Goal: Information Seeking & Learning: Learn about a topic

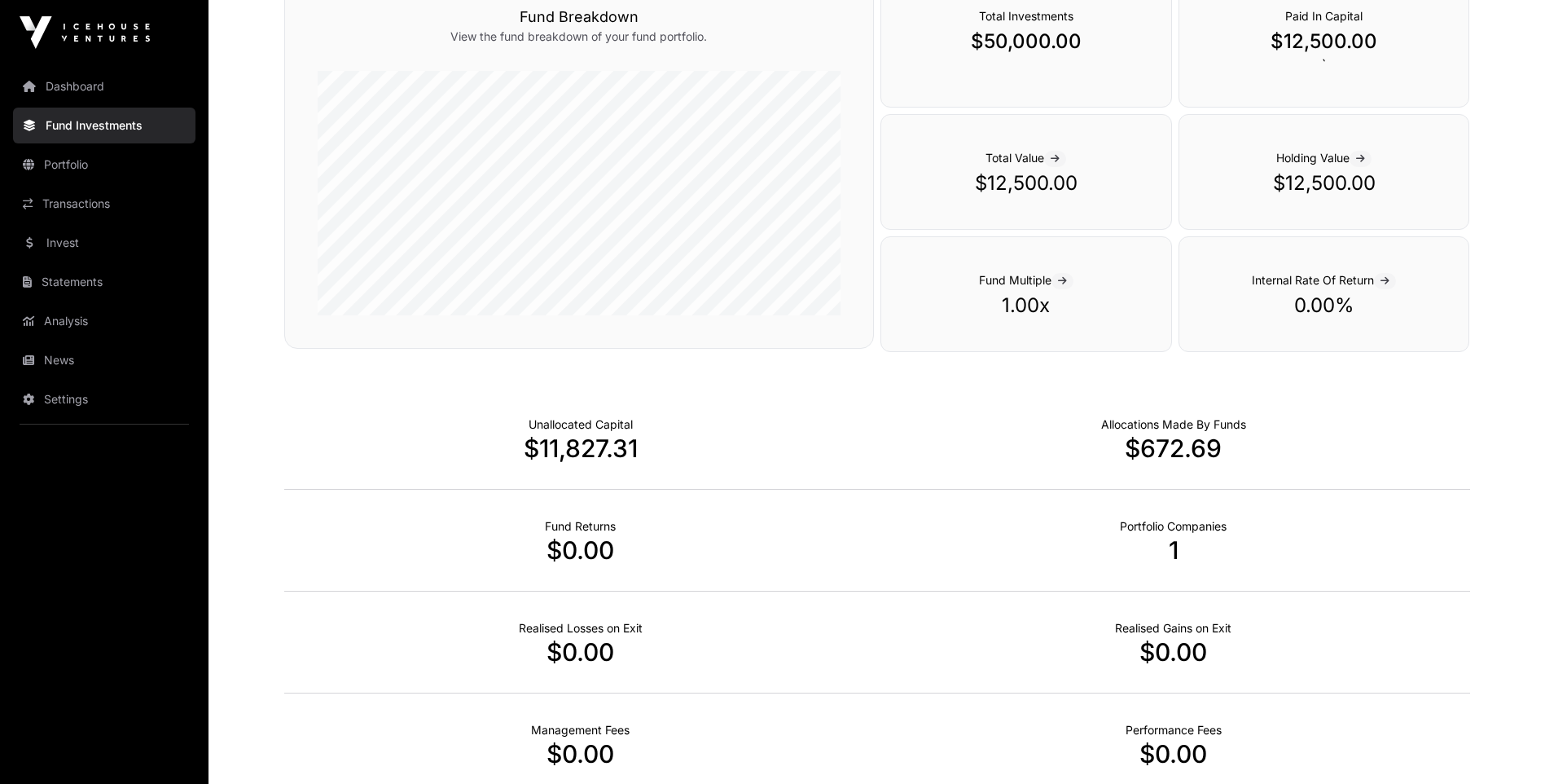
scroll to position [815, 0]
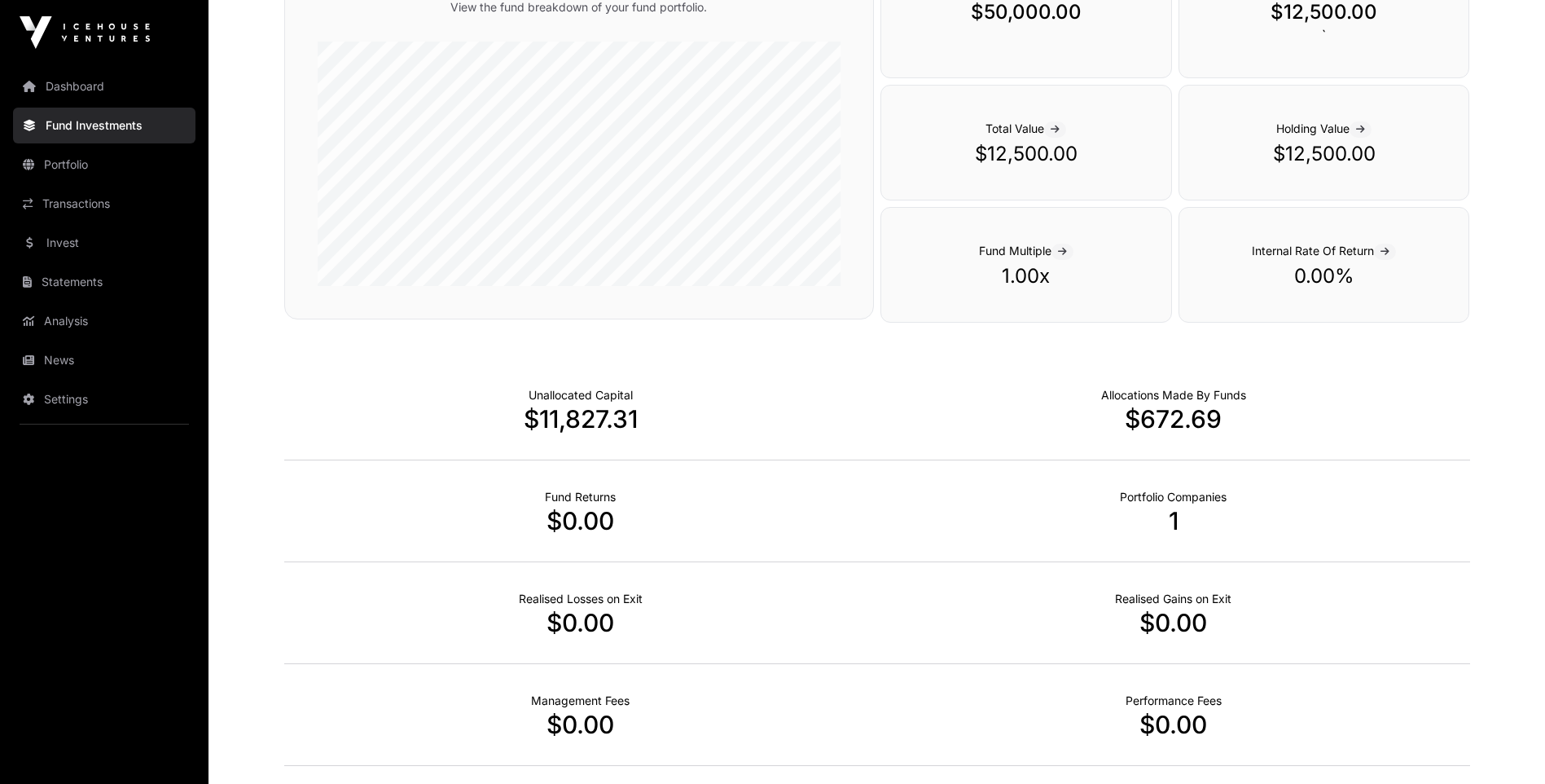
click at [61, 93] on link "Dashboard" at bounding box center [104, 86] width 182 height 36
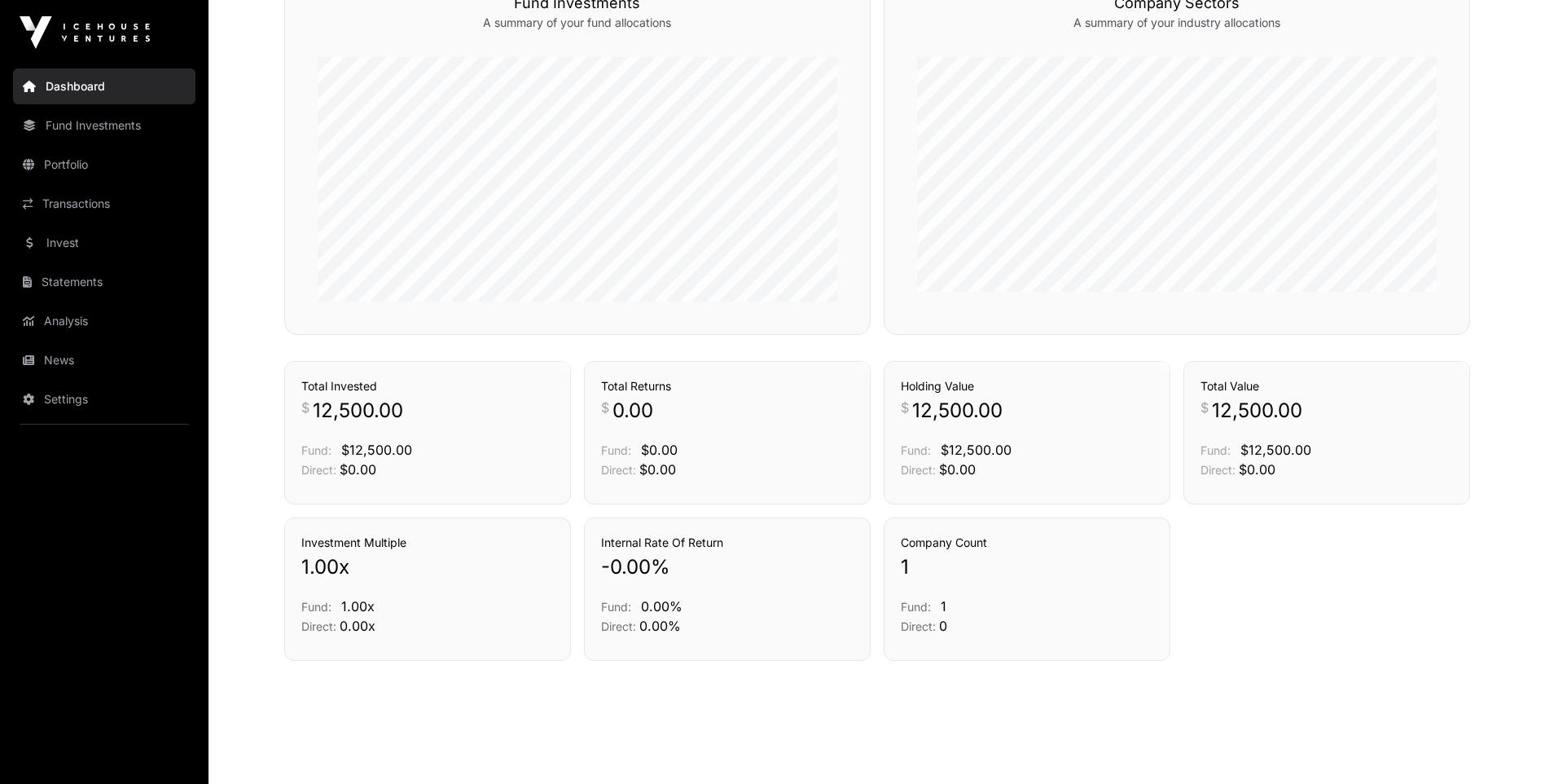
scroll to position [772, 0]
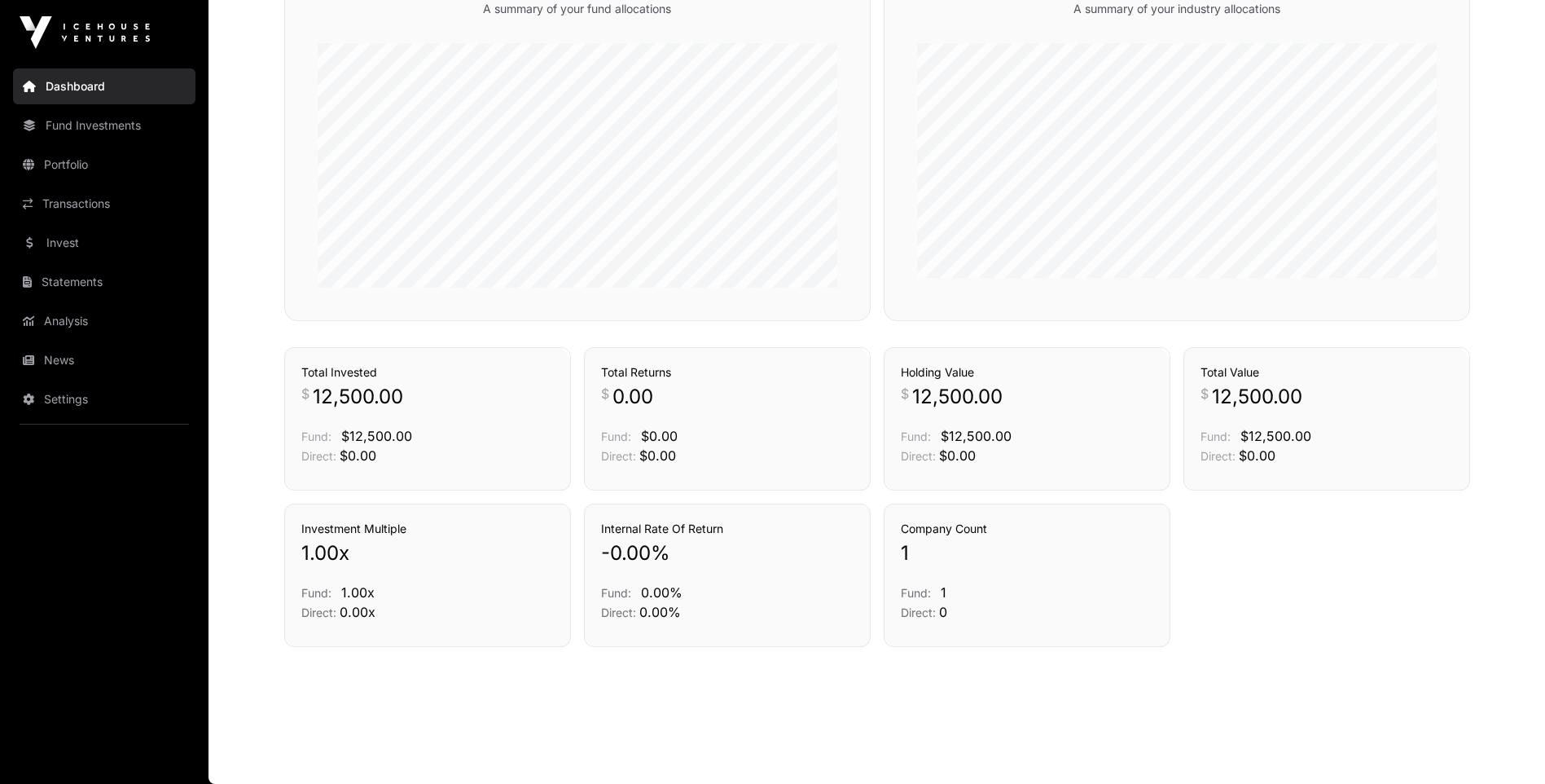
click at [96, 150] on link "Portfolio" at bounding box center [104, 164] width 182 height 36
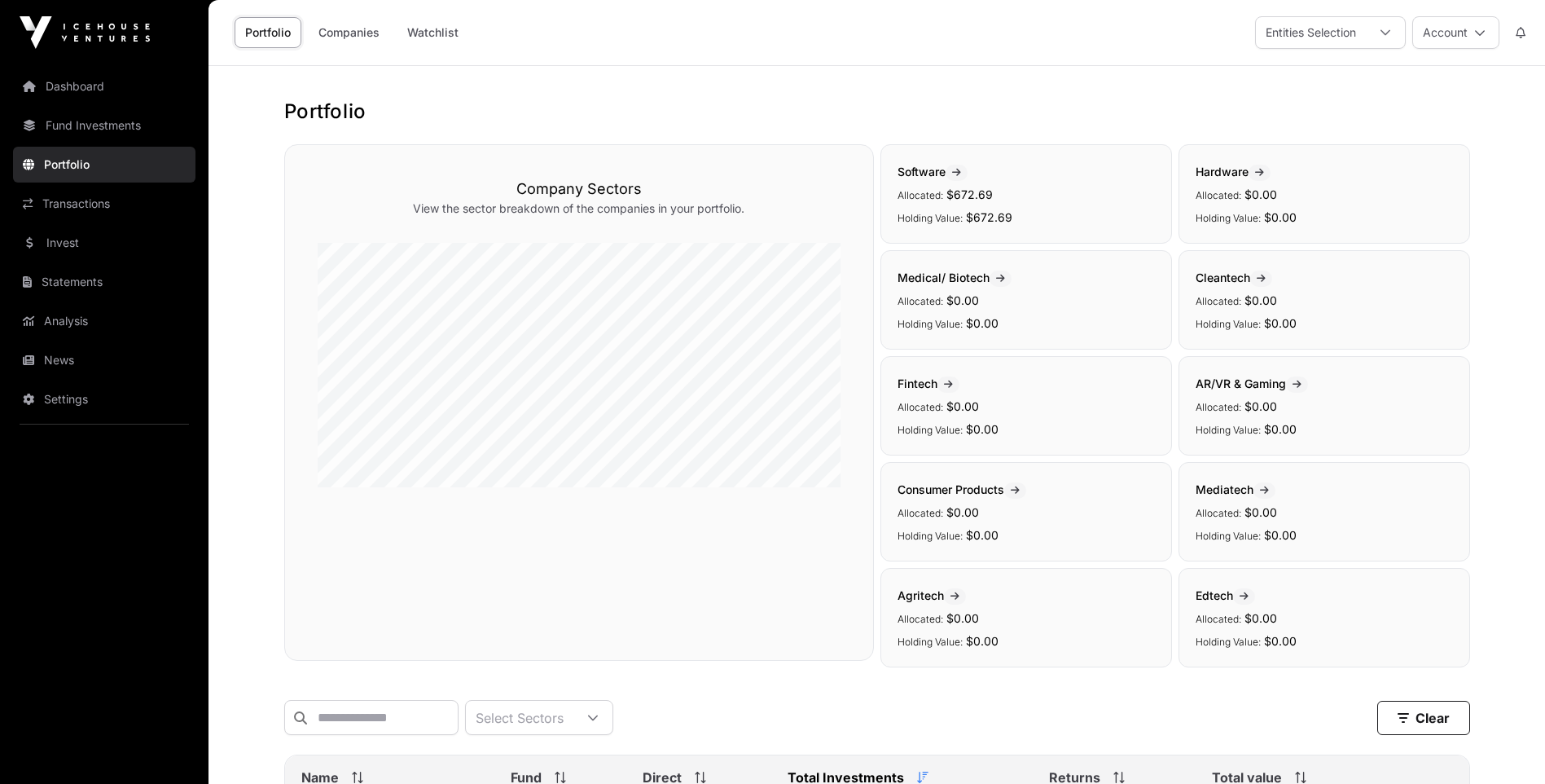
click at [83, 284] on link "Statements" at bounding box center [104, 281] width 182 height 36
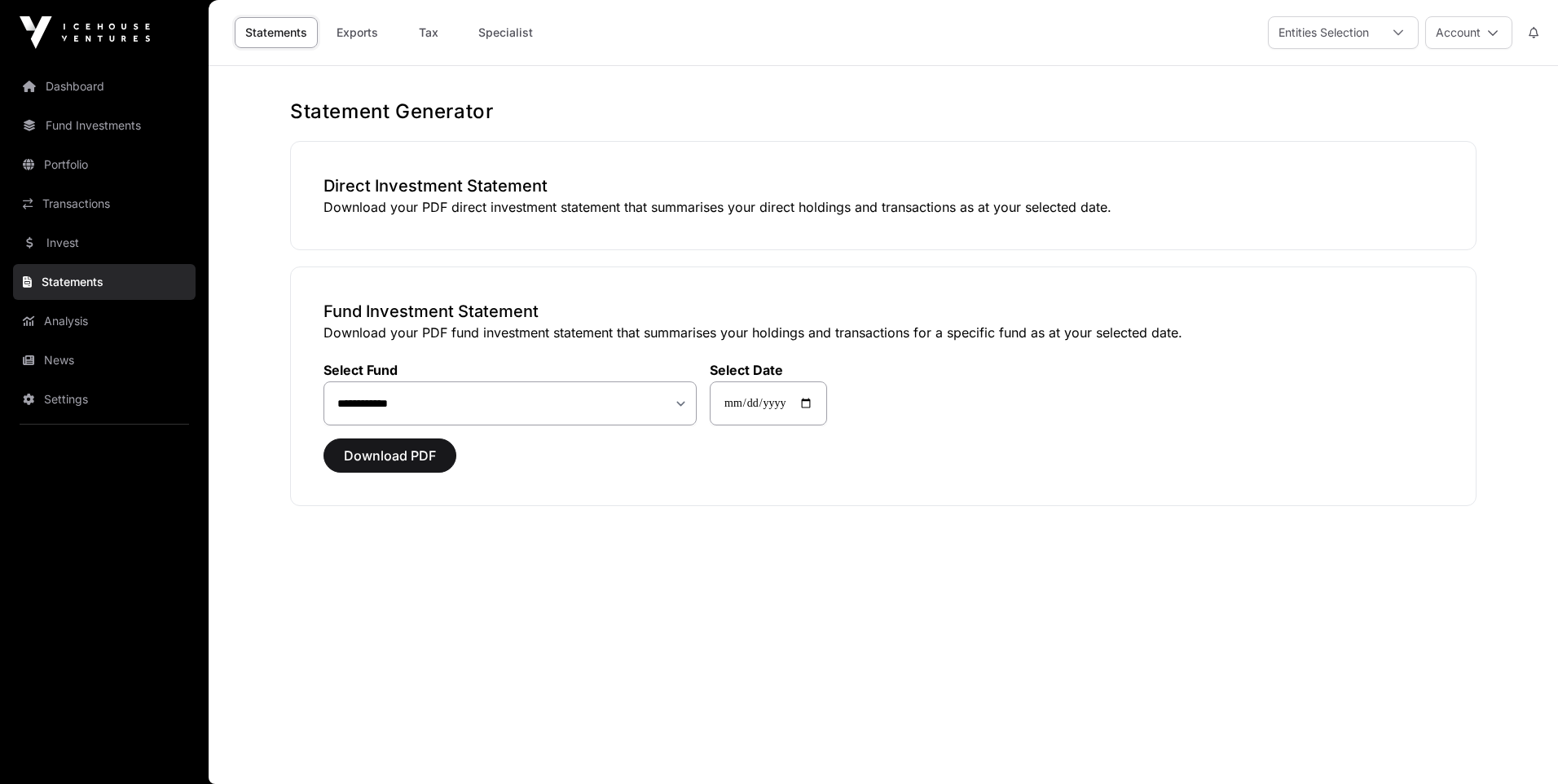
click at [77, 250] on link "Invest" at bounding box center [104, 242] width 182 height 36
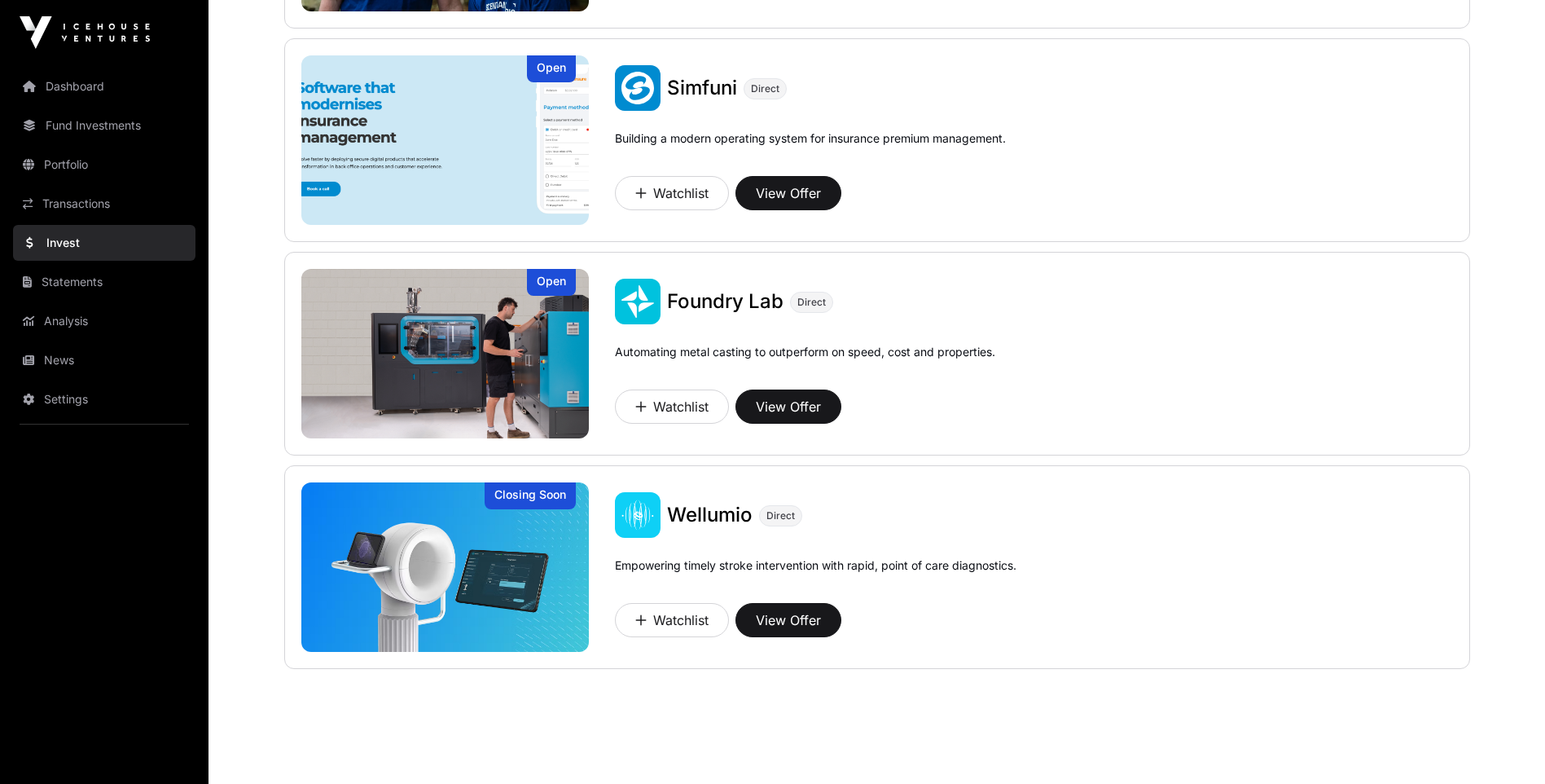
scroll to position [1026, 0]
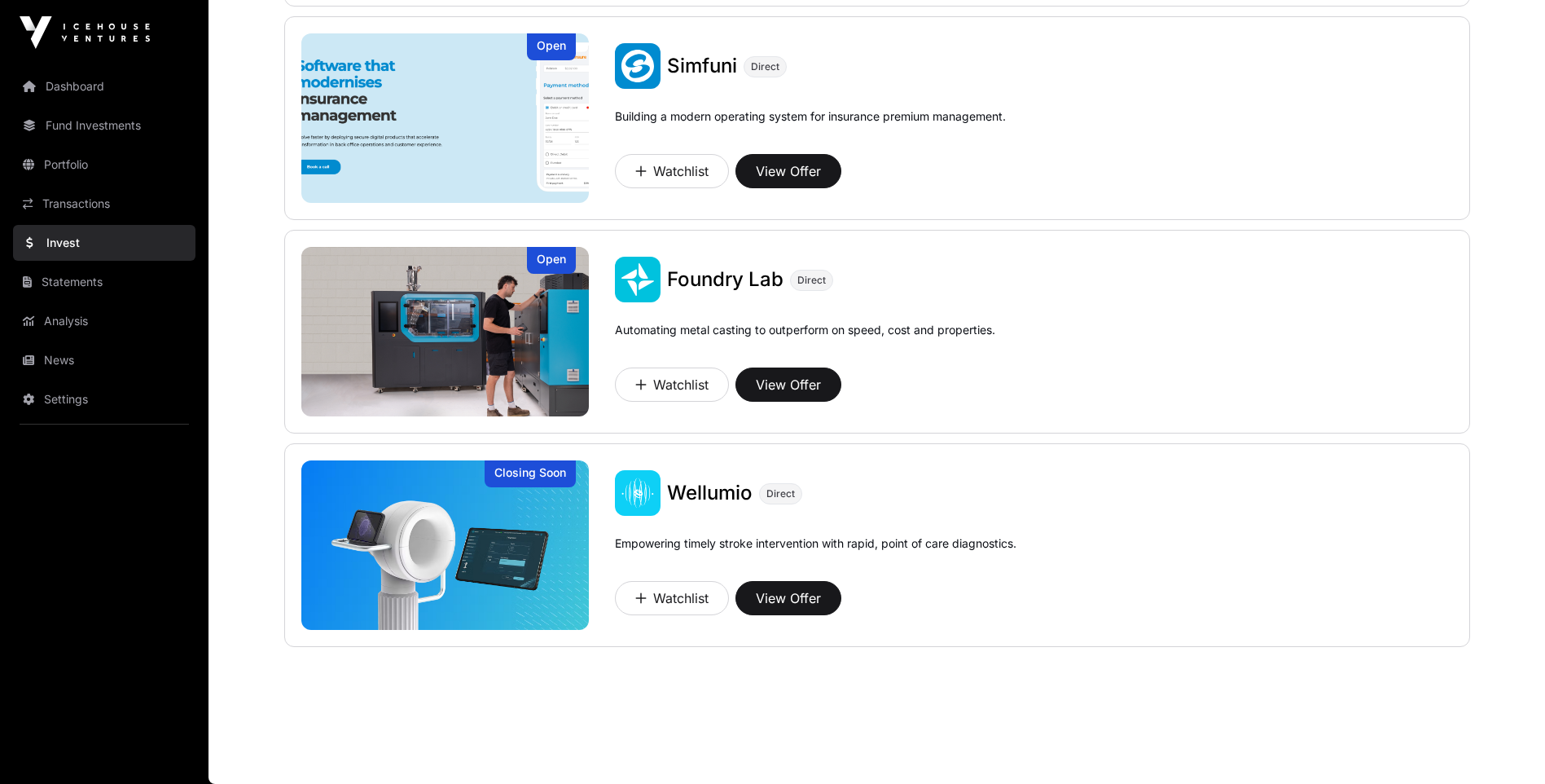
click at [689, 503] on span "Wellumio" at bounding box center [710, 492] width 86 height 24
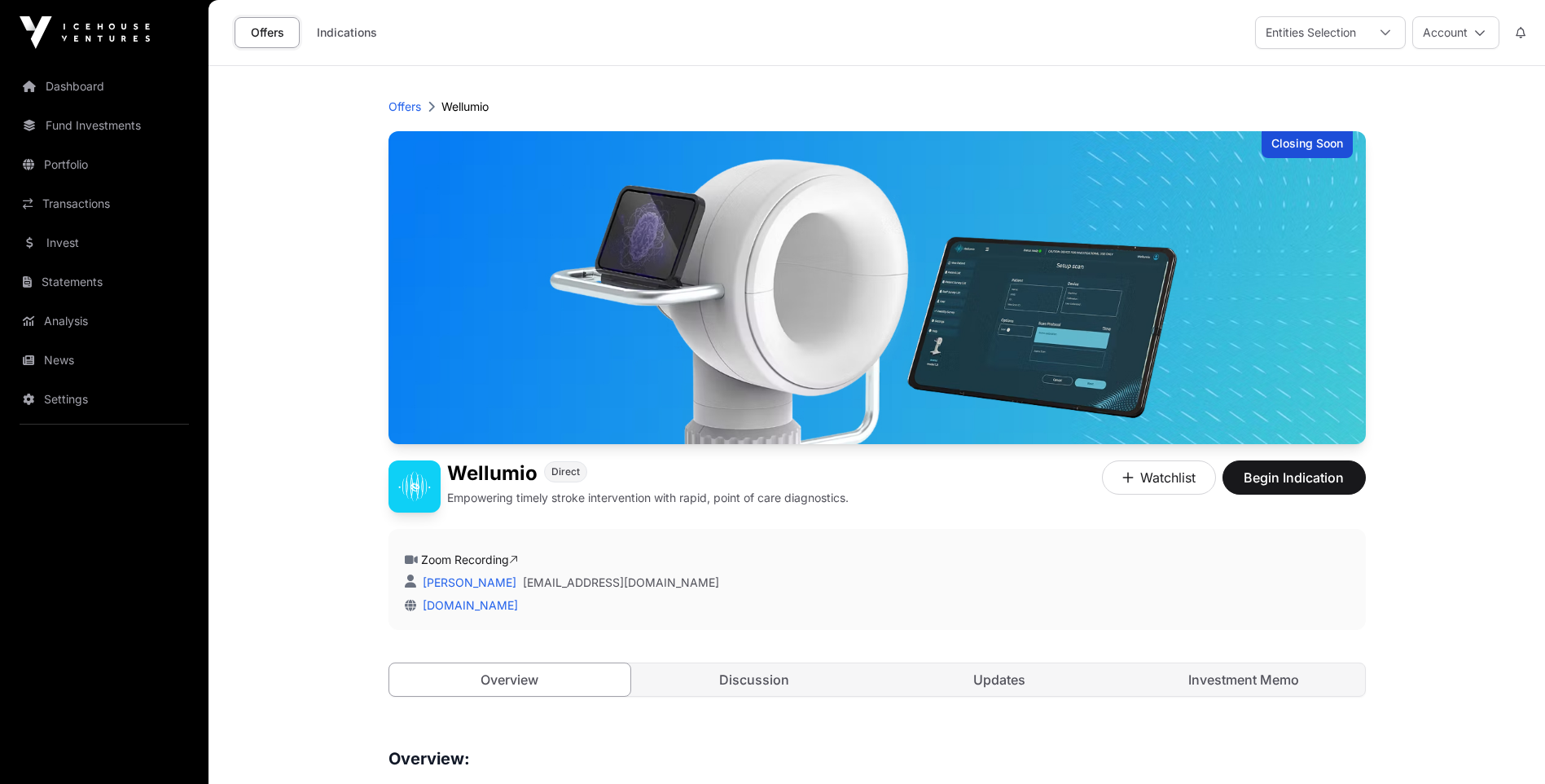
scroll to position [245, 0]
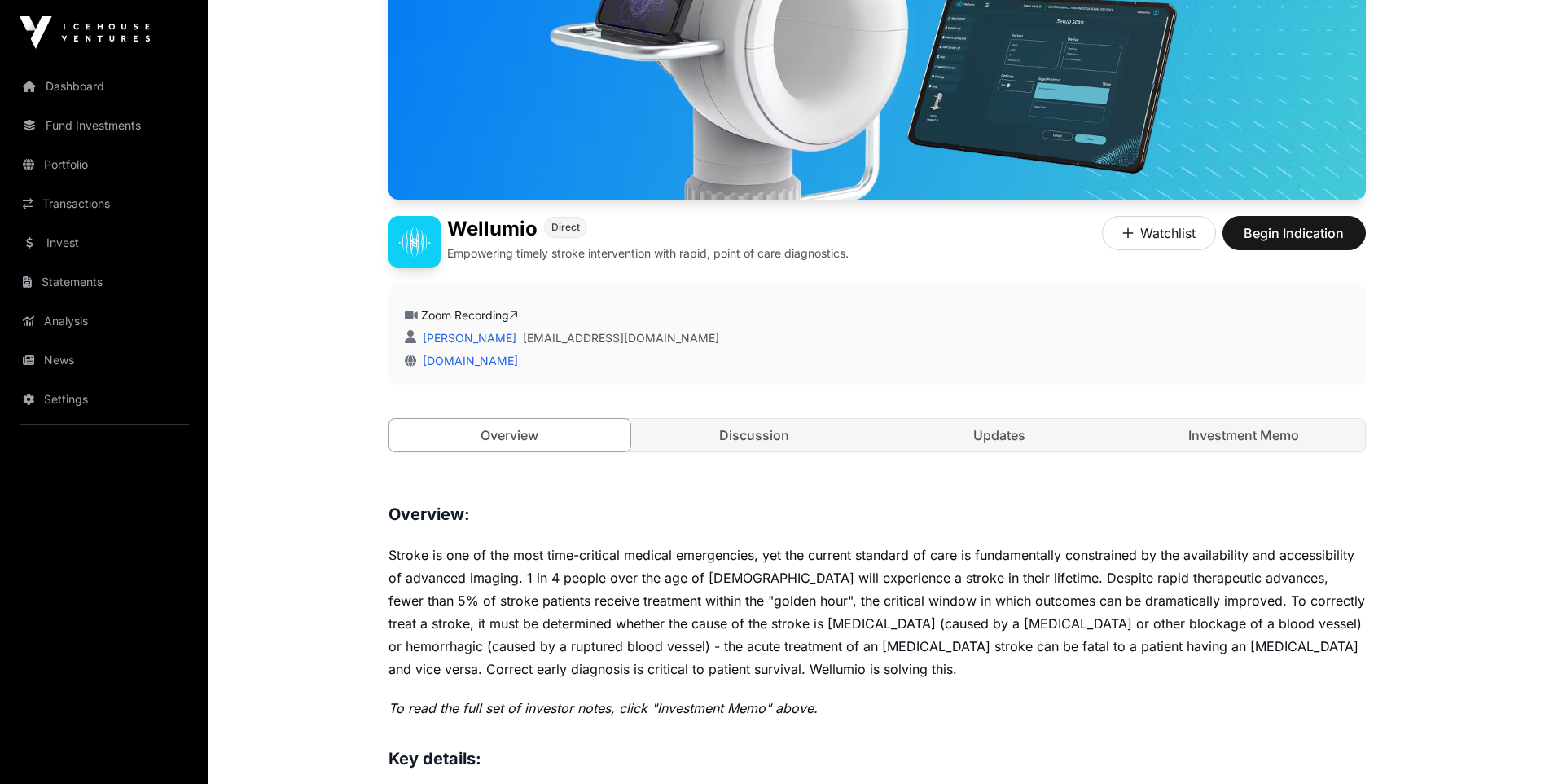
click at [736, 434] on link "Discussion" at bounding box center [754, 435] width 242 height 33
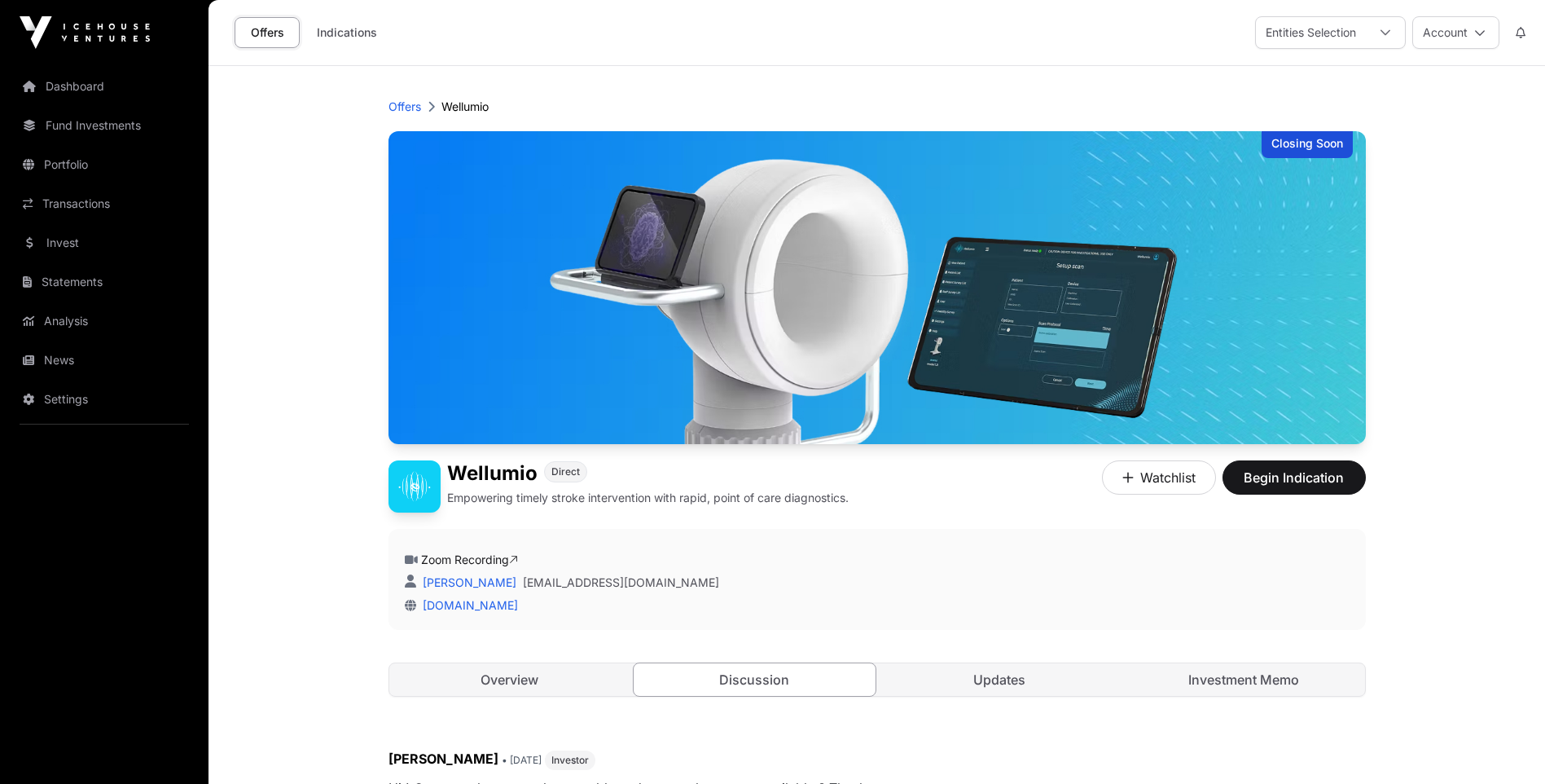
click at [536, 690] on link "Overview" at bounding box center [510, 679] width 242 height 33
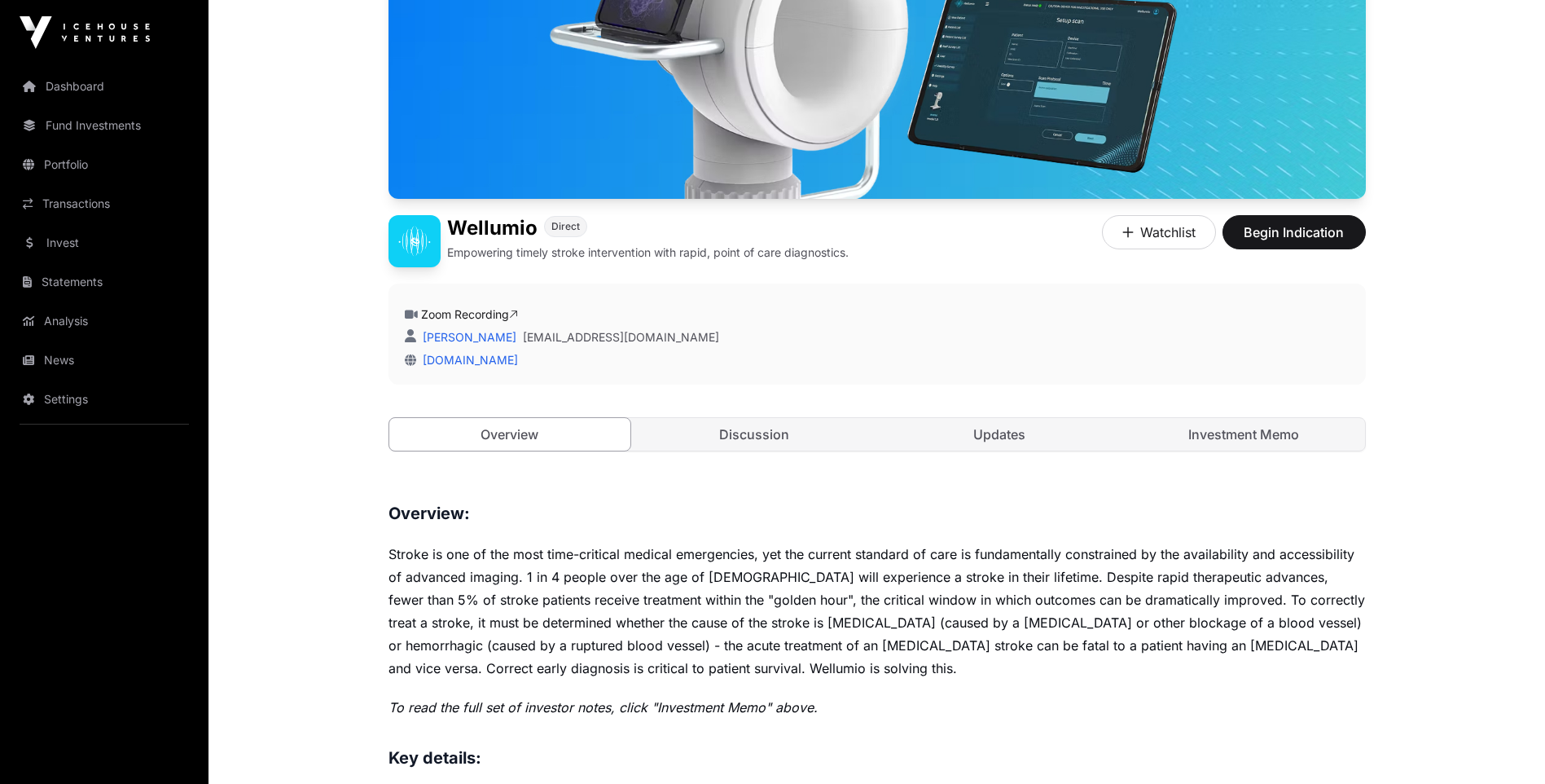
scroll to position [245, 0]
click at [1132, 441] on link "Investment Memo" at bounding box center [1244, 435] width 242 height 33
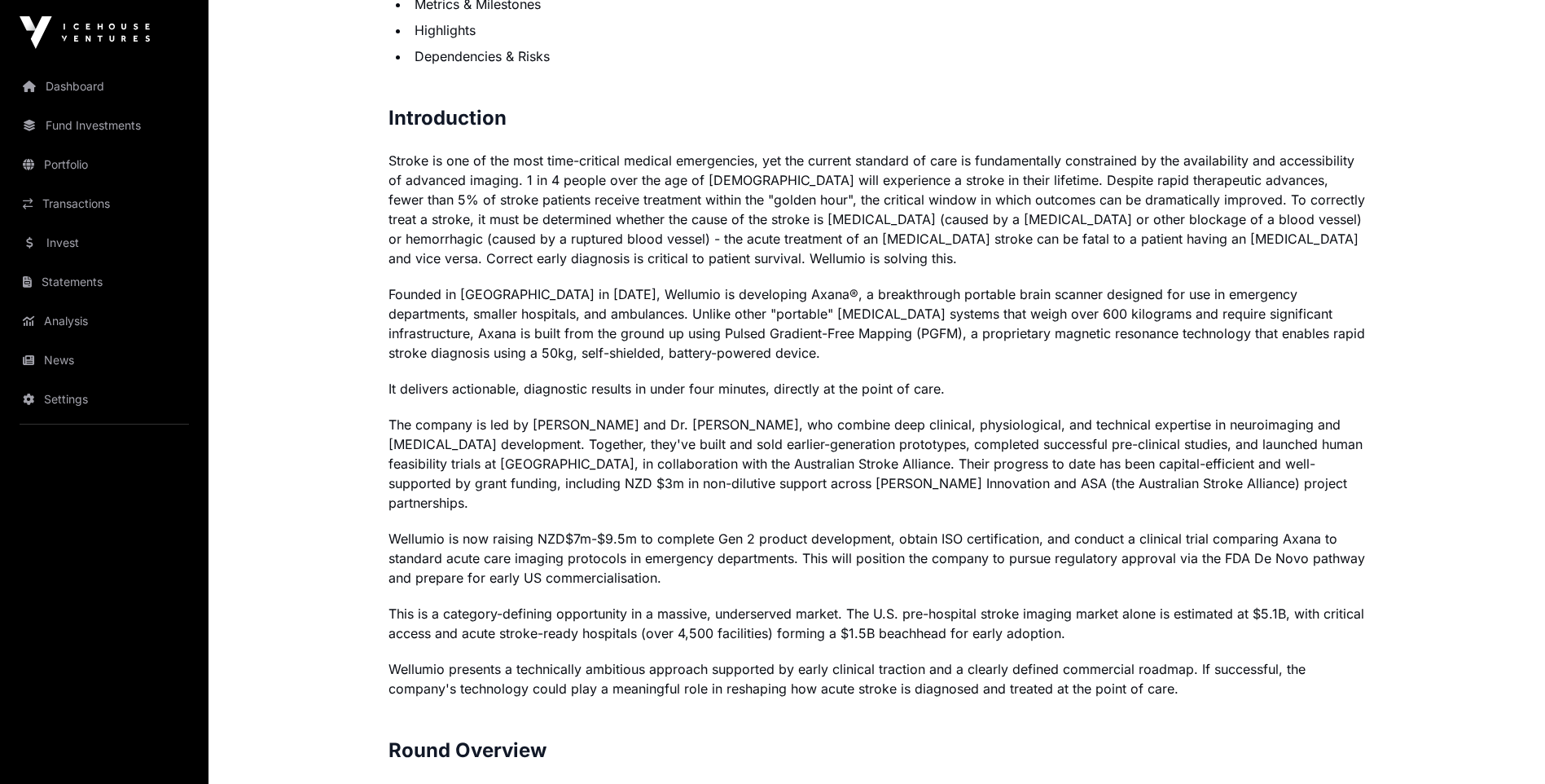
scroll to position [1303, 0]
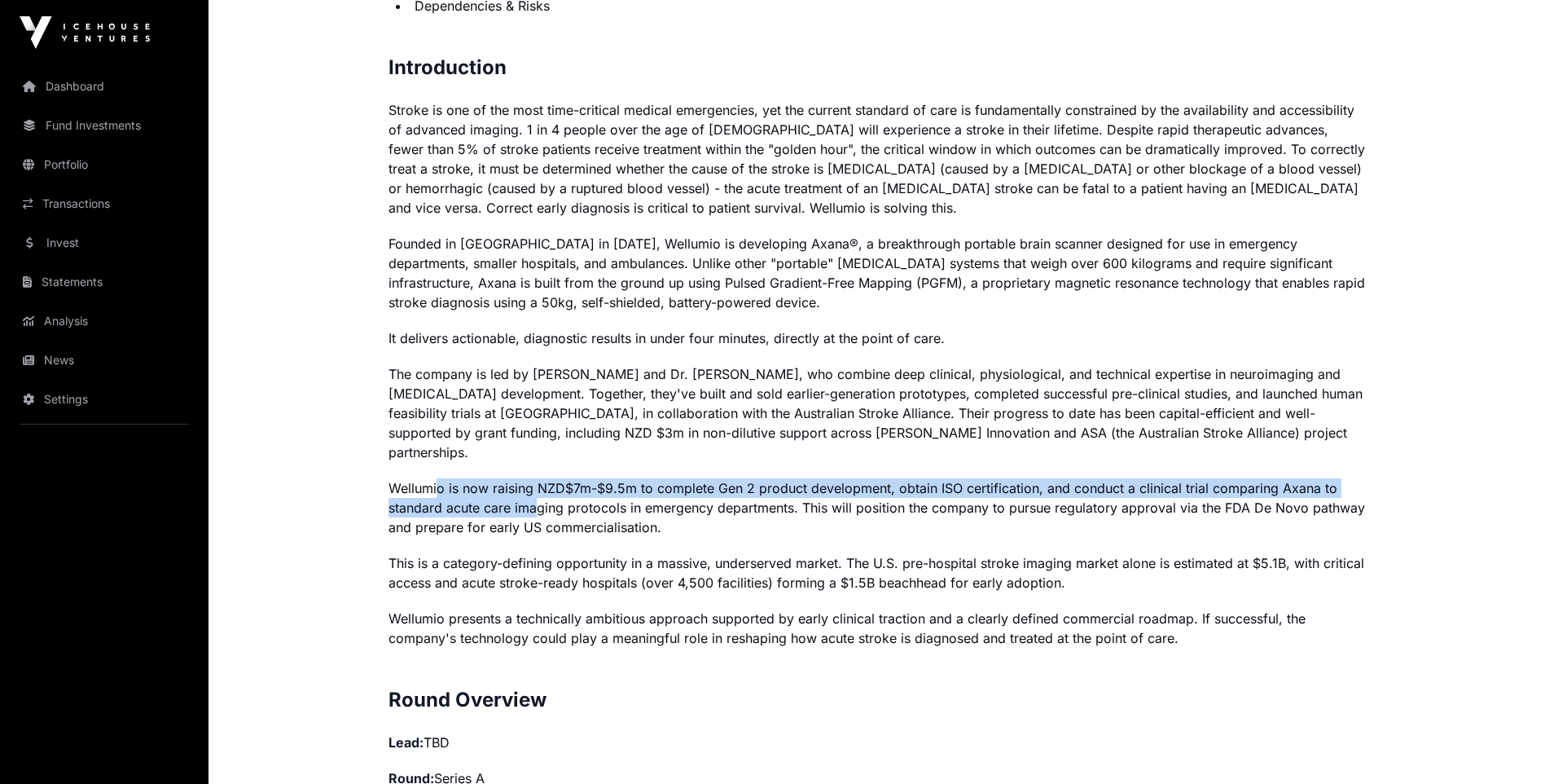
drag, startPoint x: 437, startPoint y: 476, endPoint x: 534, endPoint y: 493, distance: 98.5
click at [534, 493] on p "Wellumio is now raising NZD$7m-$9.5m to complete Gen 2 product development, obt…" at bounding box center [877, 507] width 978 height 59
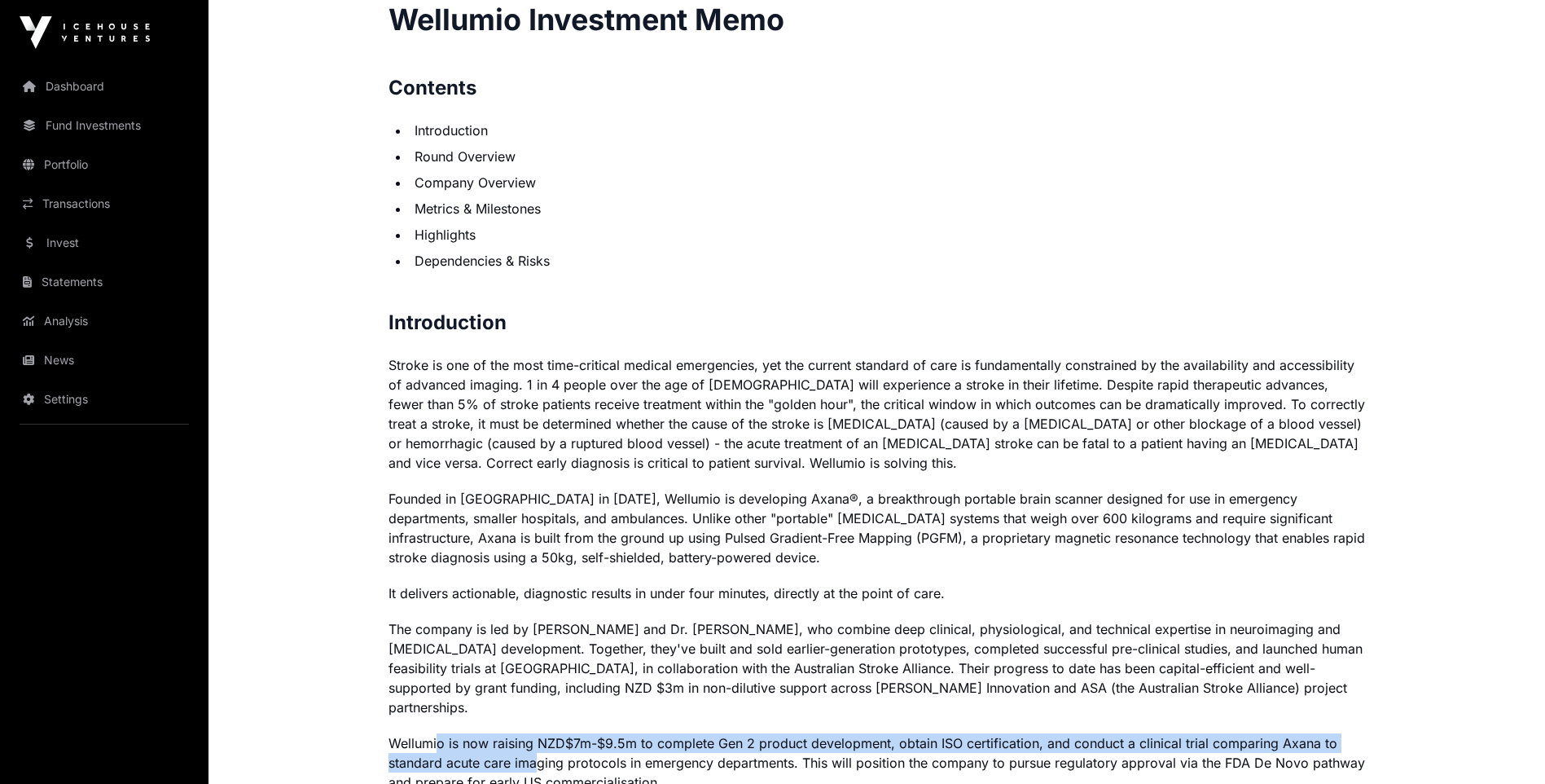
scroll to position [1058, 0]
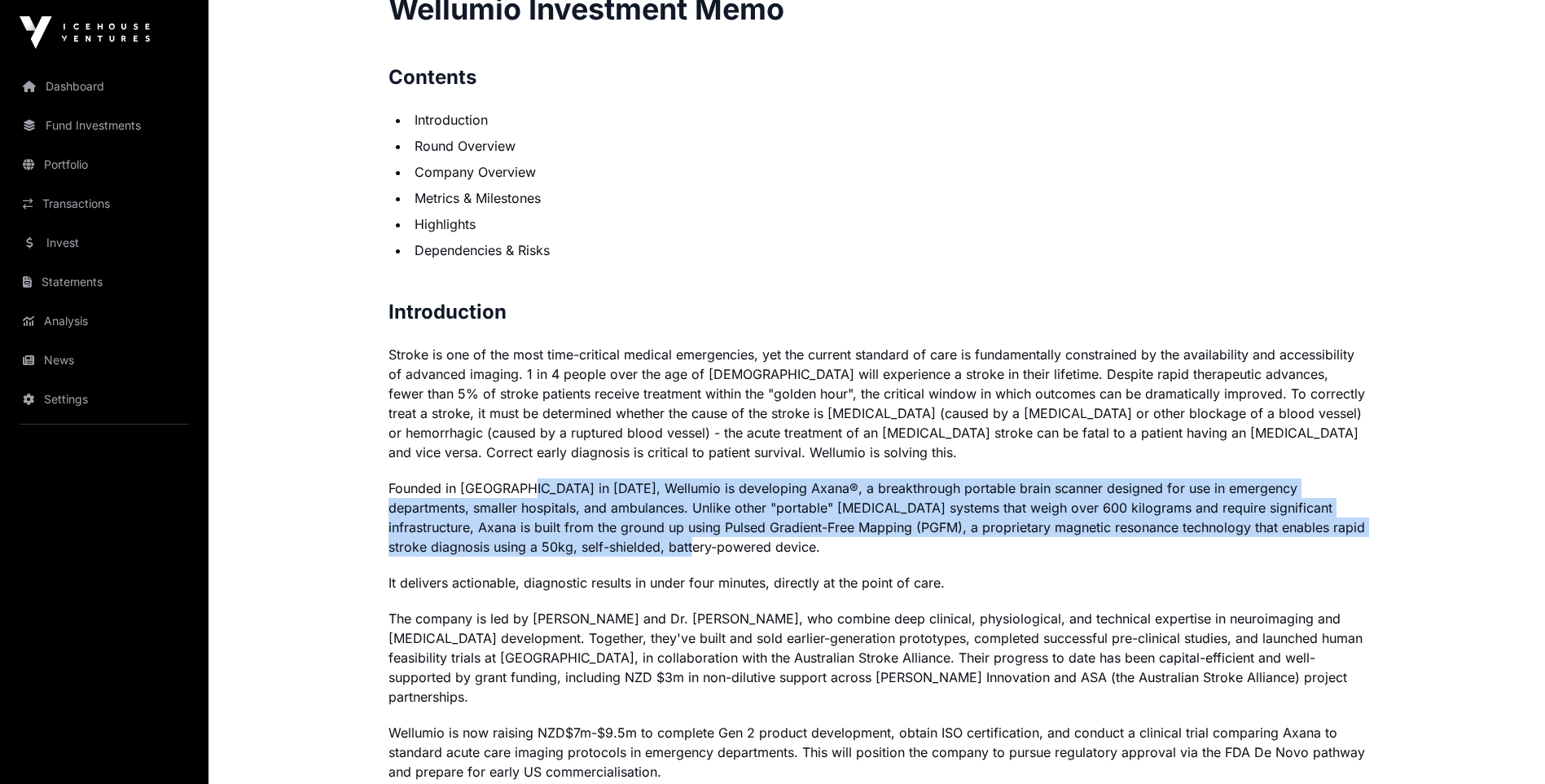
drag, startPoint x: 527, startPoint y: 489, endPoint x: 610, endPoint y: 547, distance: 101.3
click at [610, 547] on p "Founded in [GEOGRAPHIC_DATA] in [DATE], Wellumio is developing Axana®, a breakt…" at bounding box center [877, 516] width 978 height 78
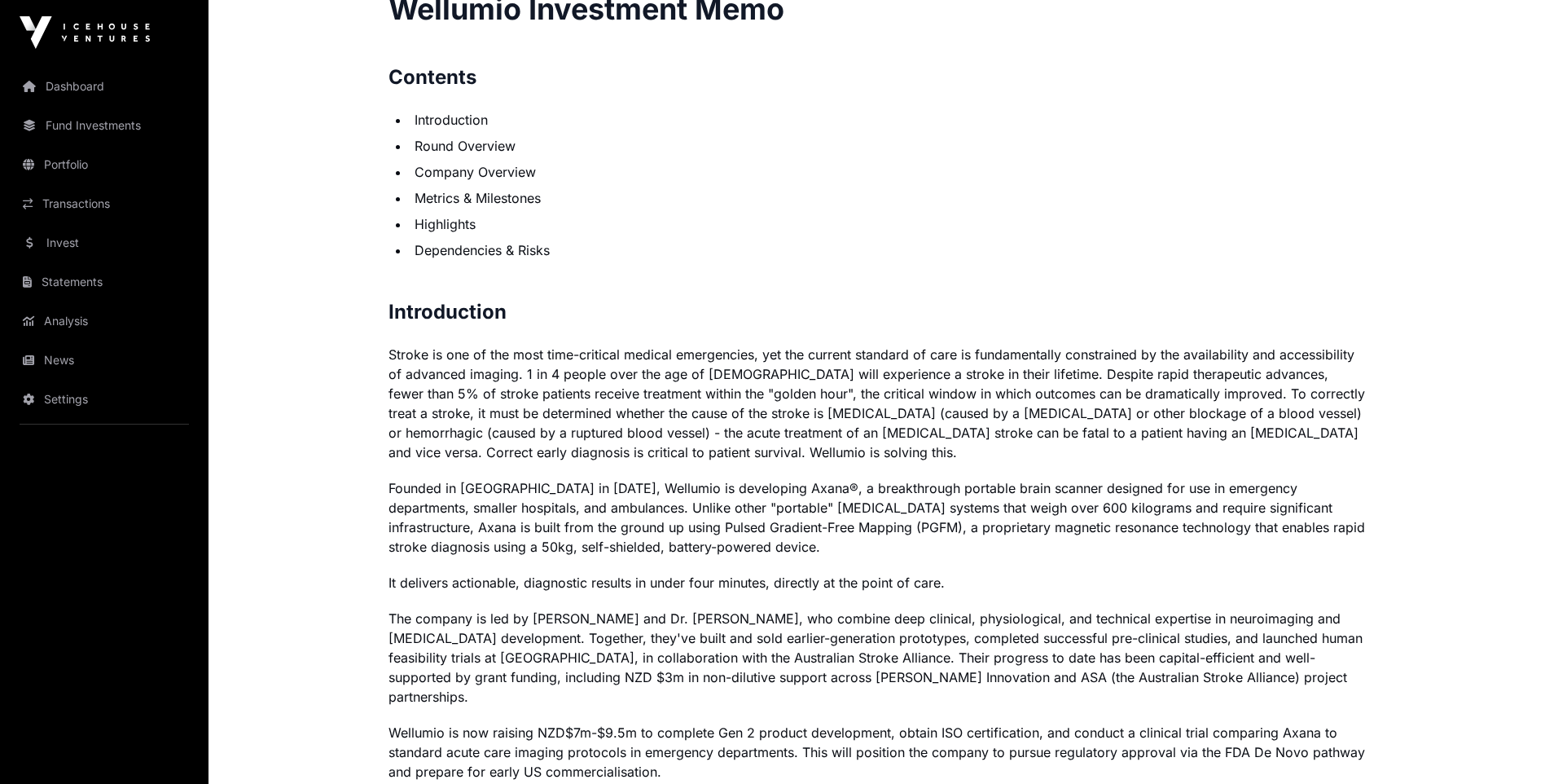
drag, startPoint x: 610, startPoint y: 547, endPoint x: 530, endPoint y: 583, distance: 87.7
click at [531, 583] on p "It delivers actionable, diagnostic results in under four minutes, directly at t…" at bounding box center [877, 583] width 978 height 19
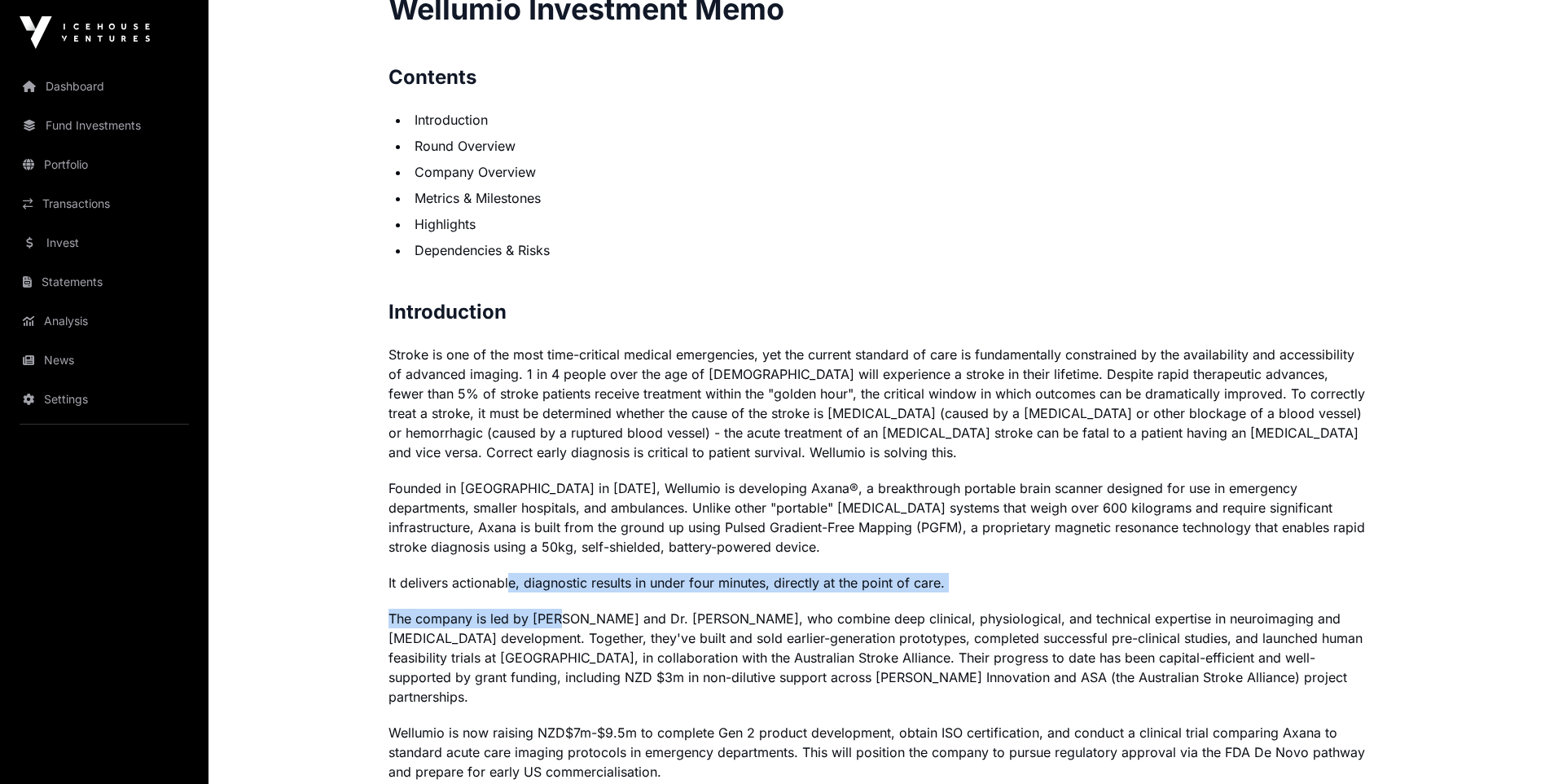
drag, startPoint x: 511, startPoint y: 583, endPoint x: 552, endPoint y: 598, distance: 43.7
drag, startPoint x: 541, startPoint y: 585, endPoint x: 587, endPoint y: 594, distance: 46.9
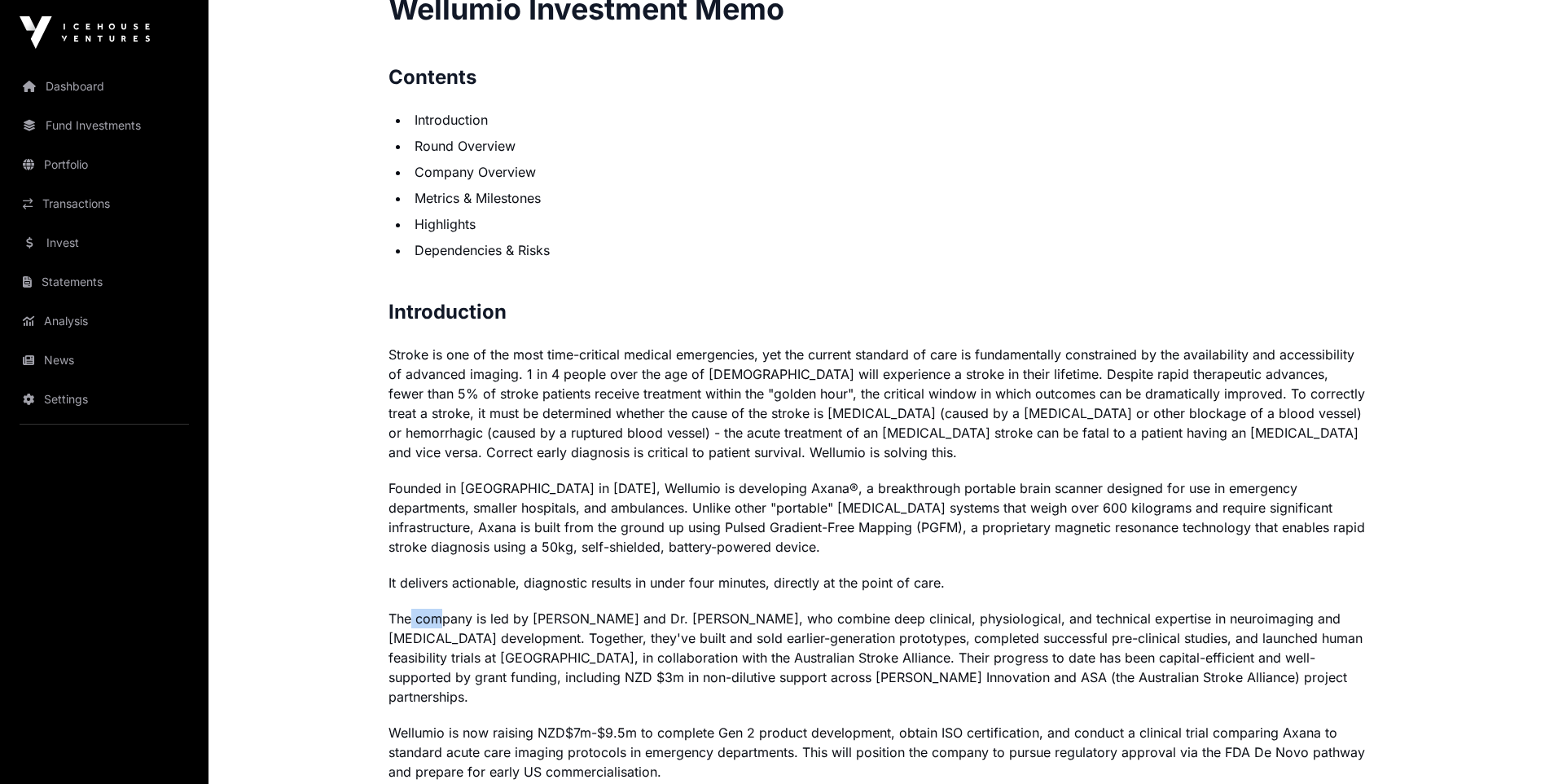
drag, startPoint x: 413, startPoint y: 616, endPoint x: 436, endPoint y: 627, distance: 25.5
click at [436, 627] on p "The company is led by [PERSON_NAME] and Dr. [PERSON_NAME], who combine deep cli…" at bounding box center [877, 657] width 978 height 97
drag, startPoint x: 436, startPoint y: 627, endPoint x: 429, endPoint y: 631, distance: 8.1
click at [431, 632] on p "The company is led by [PERSON_NAME] and Dr. [PERSON_NAME], who combine deep cli…" at bounding box center [877, 657] width 978 height 97
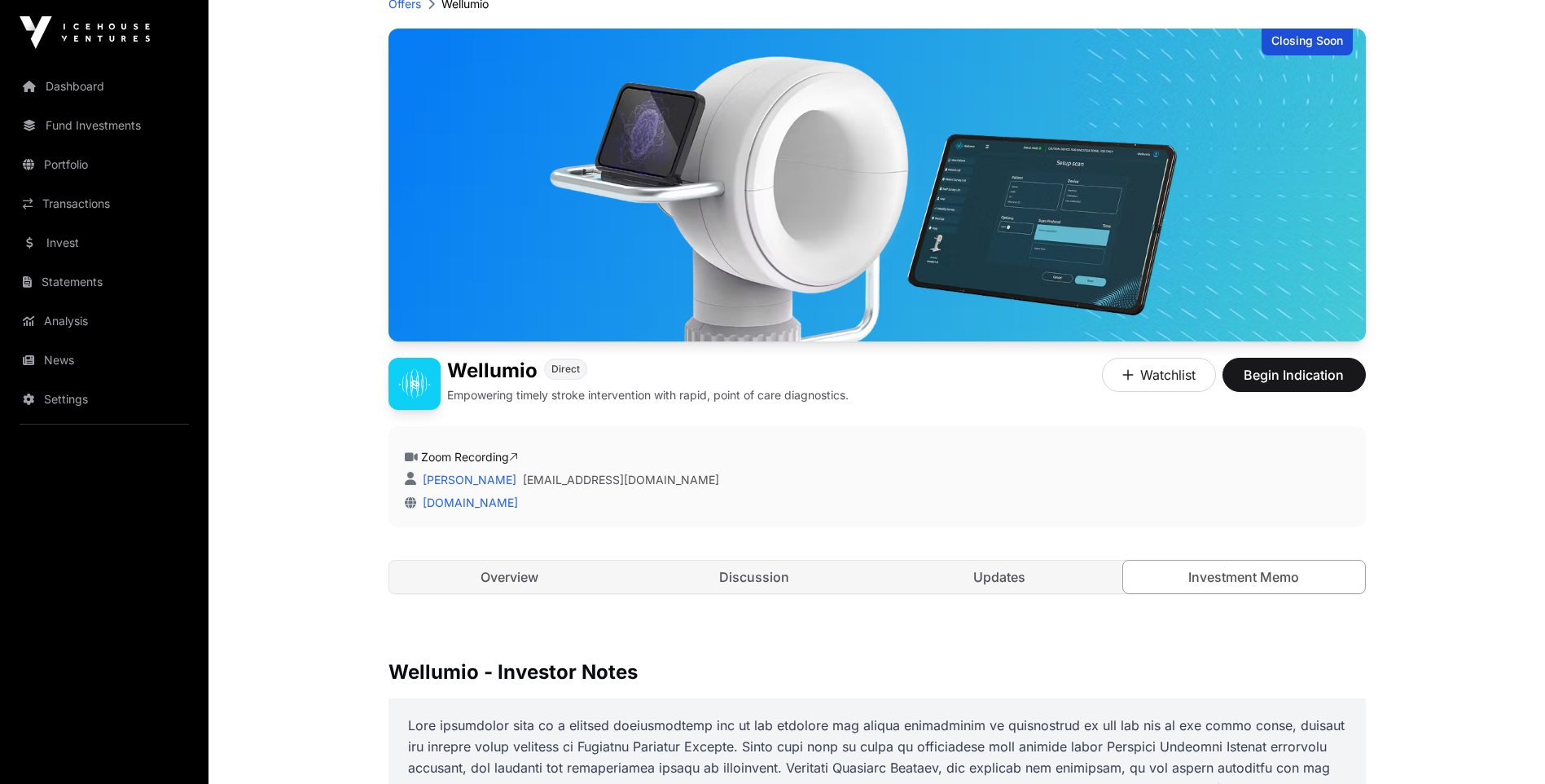
scroll to position [163, 0]
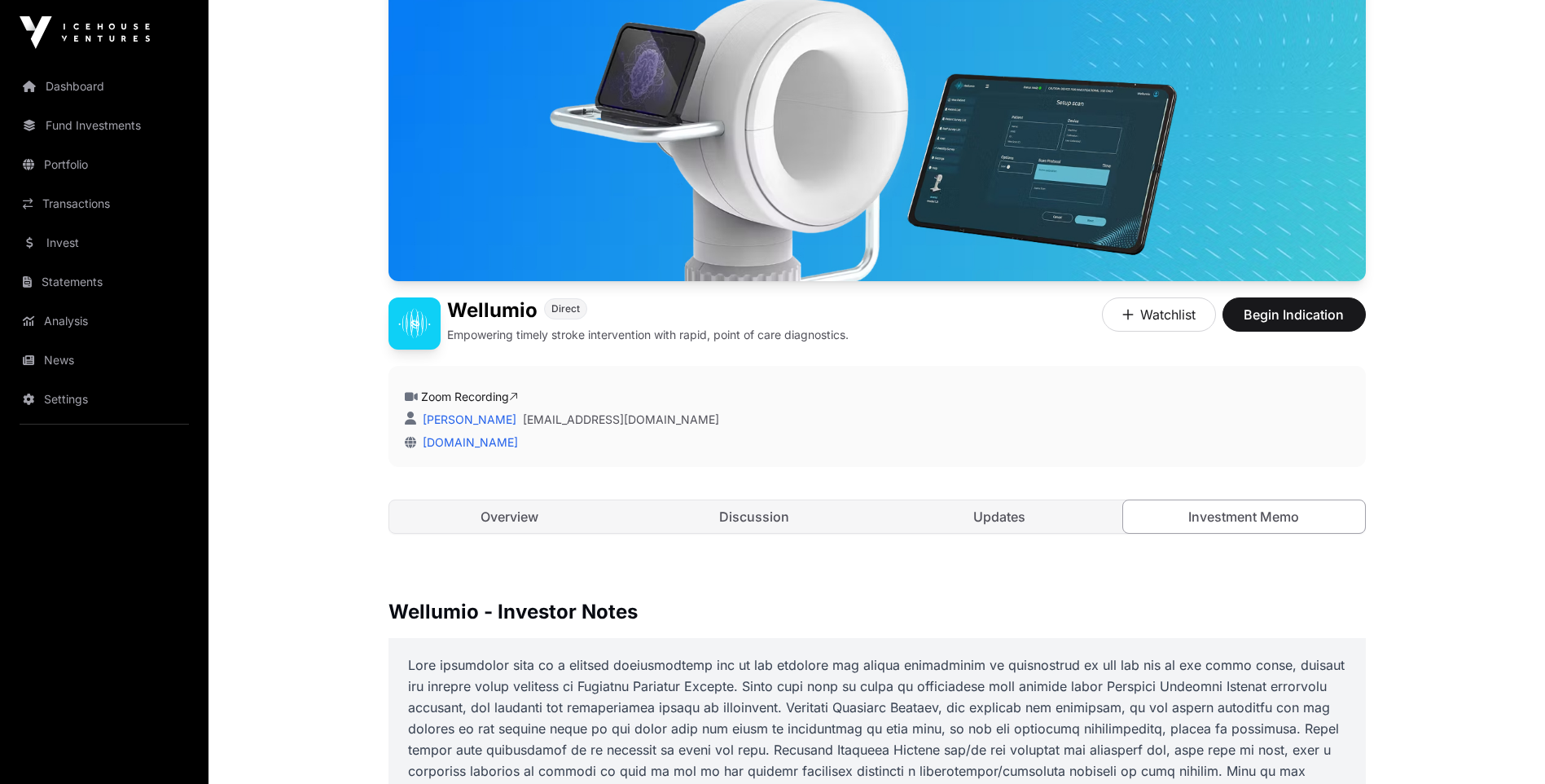
click at [482, 531] on link "Overview" at bounding box center [510, 516] width 242 height 33
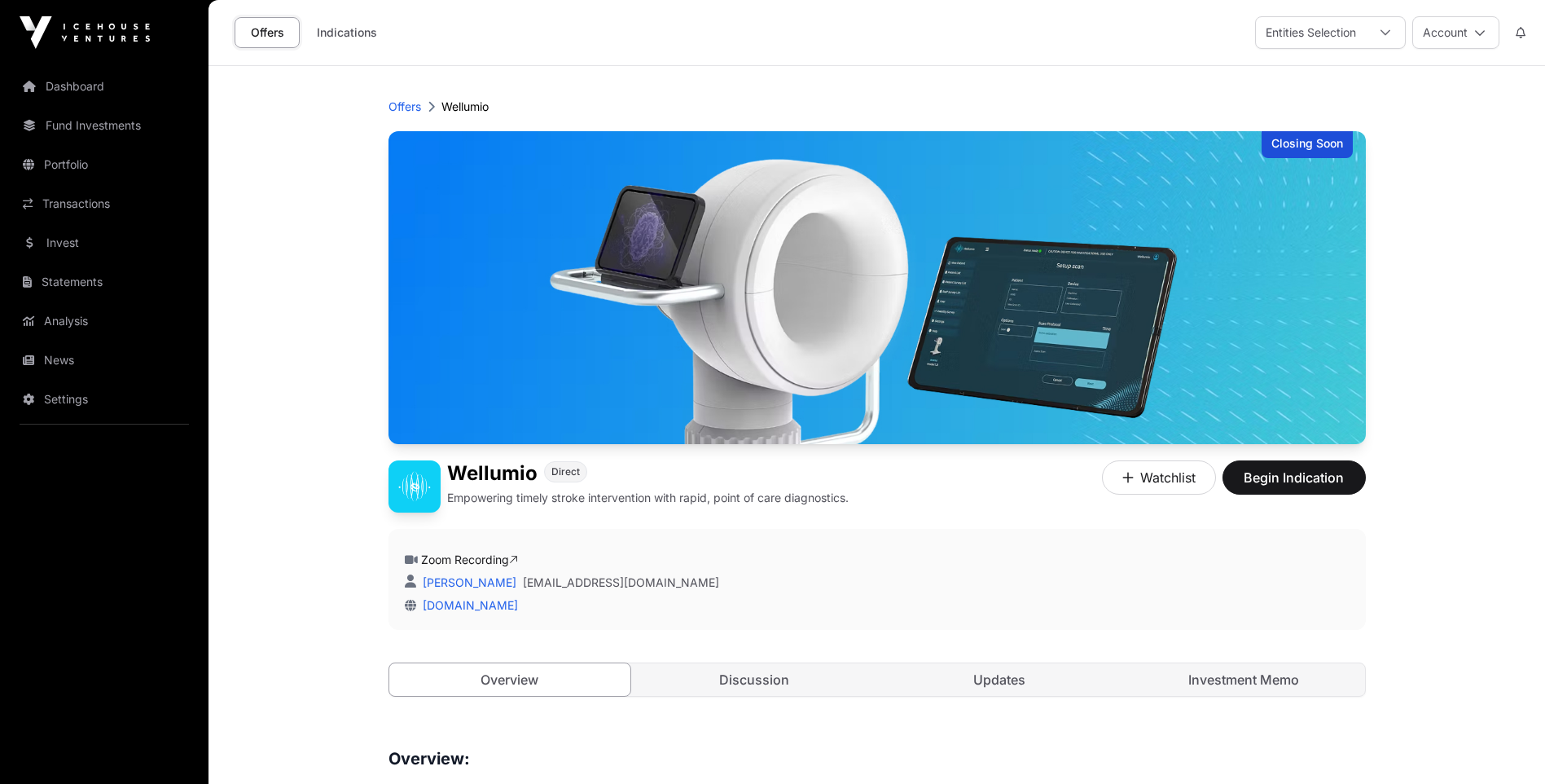
click at [335, 28] on link "Indications" at bounding box center [347, 33] width 82 height 31
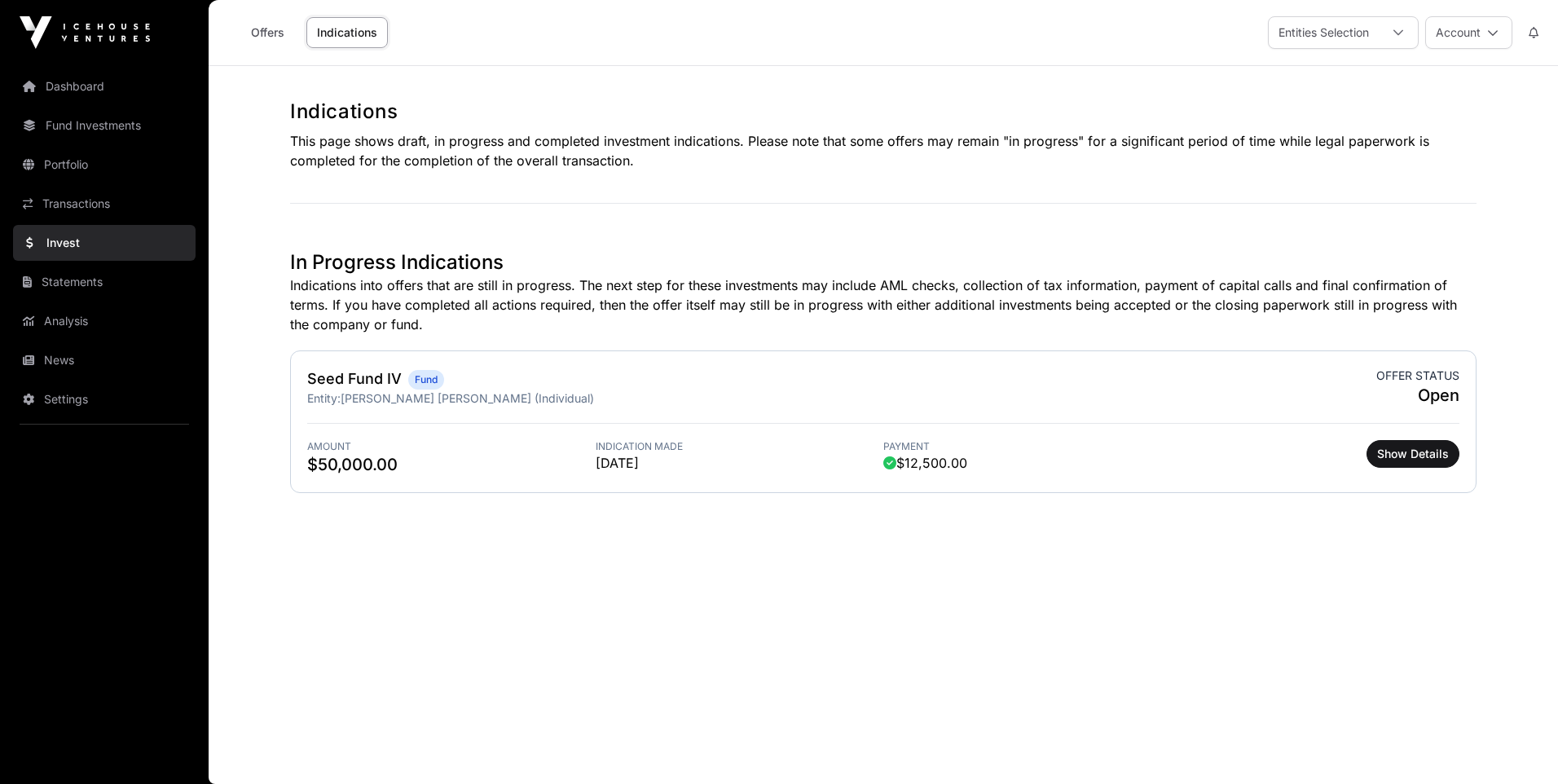
click at [78, 353] on link "News" at bounding box center [104, 359] width 182 height 36
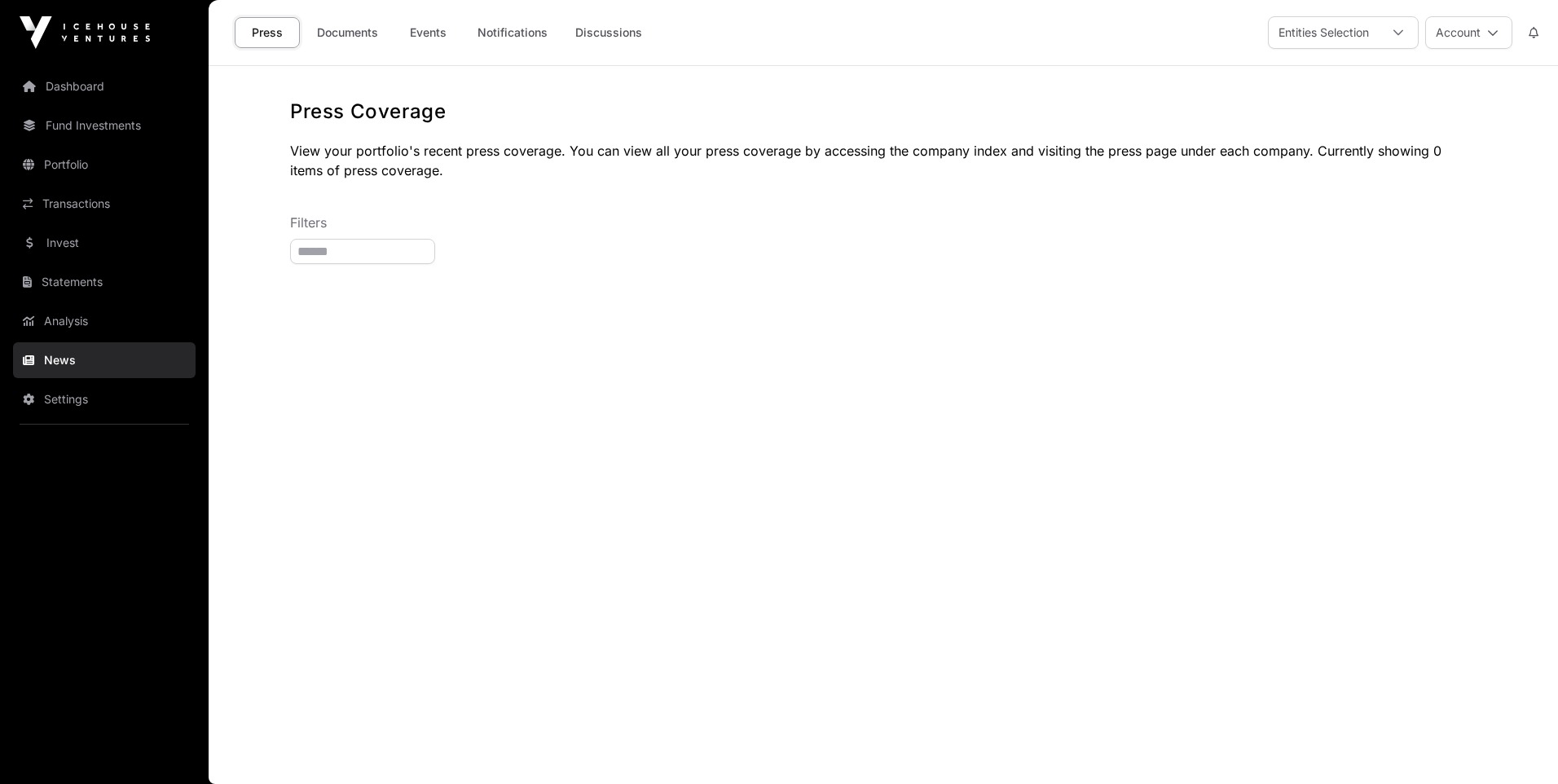
click at [348, 24] on link "Documents" at bounding box center [347, 33] width 82 height 31
